Goal: Browse casually

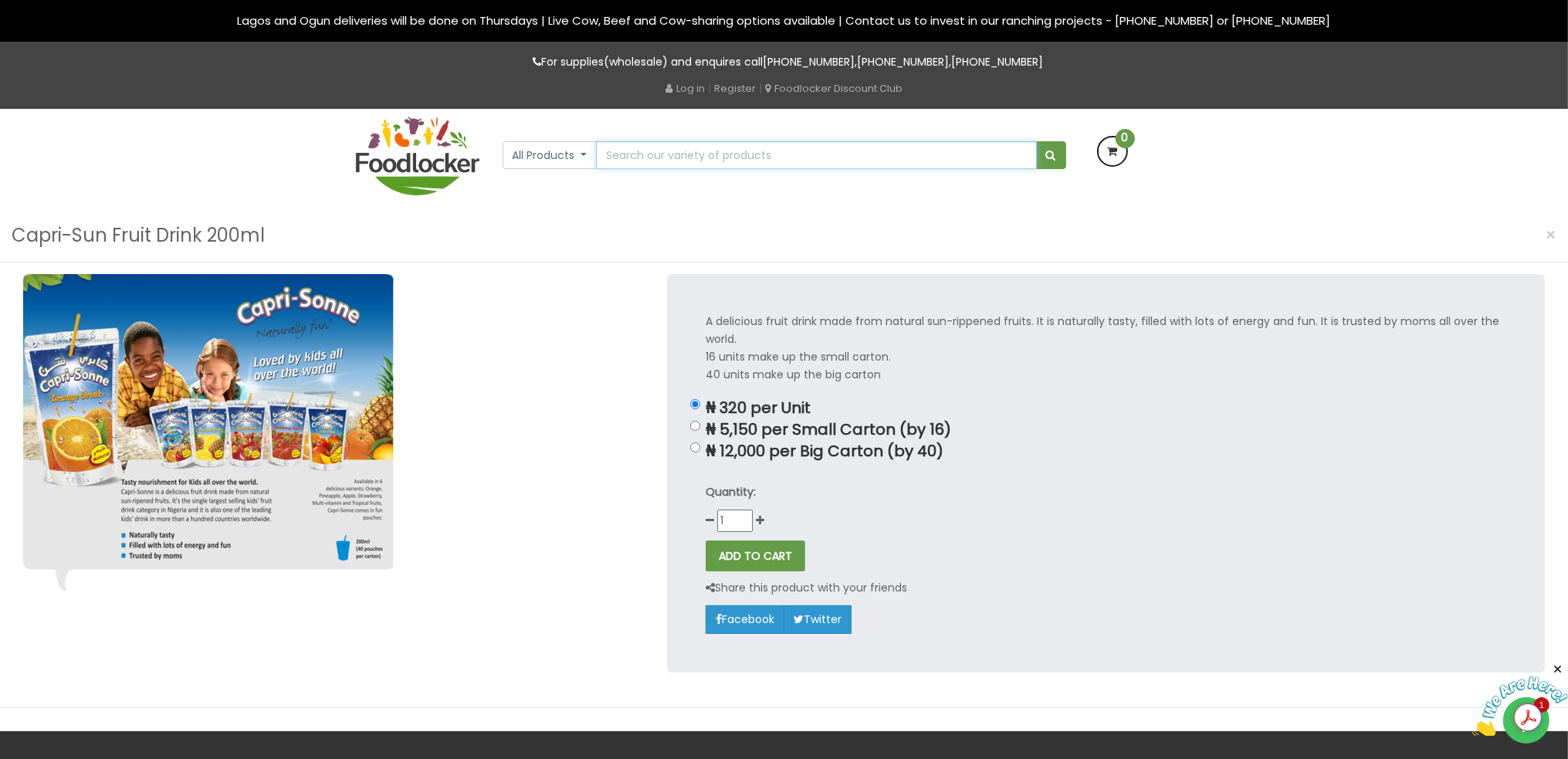
click at [712, 148] on input "text" at bounding box center [816, 155] width 440 height 28
